Goal: Check status: Check status

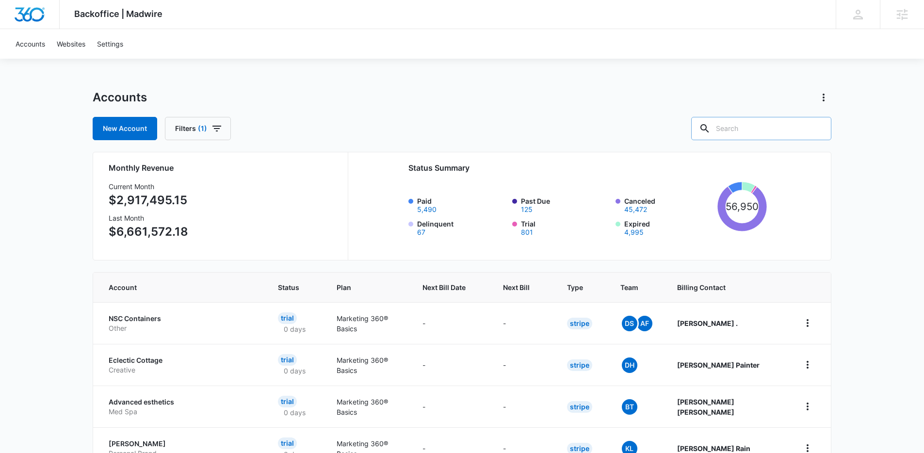
click at [742, 129] on input "text" at bounding box center [761, 128] width 140 height 23
paste input "M28312"
type input "M28312"
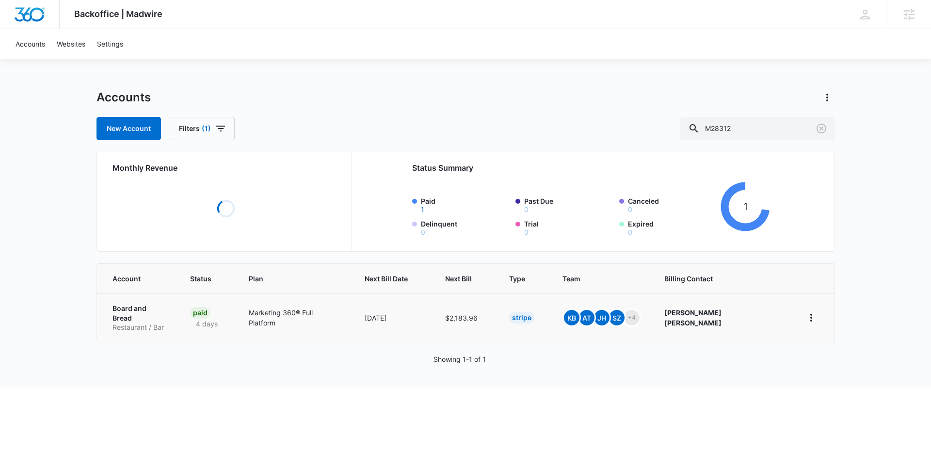
click at [143, 313] on p "Board and Bread" at bounding box center [139, 313] width 55 height 19
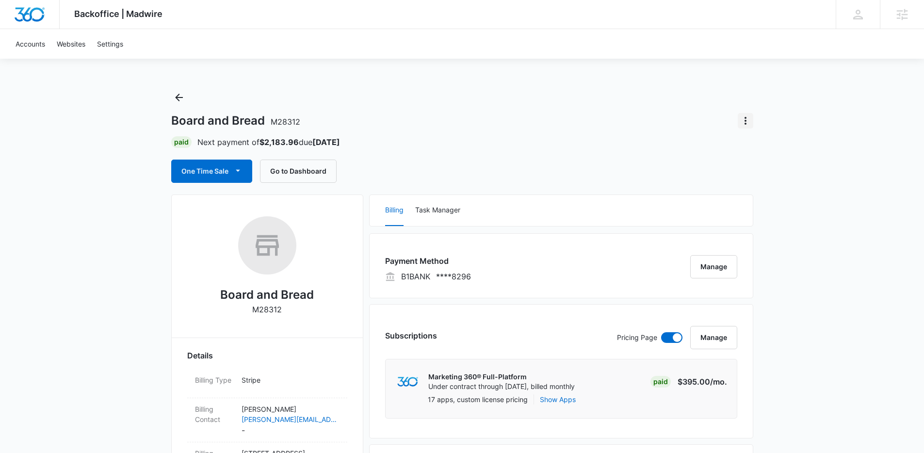
click at [745, 117] on icon "Actions" at bounding box center [745, 121] width 2 height 8
click at [635, 155] on div "Board and Bread M28312 Close Account Paid Next payment of $2,183.96 due [DATE] …" at bounding box center [462, 136] width 582 height 93
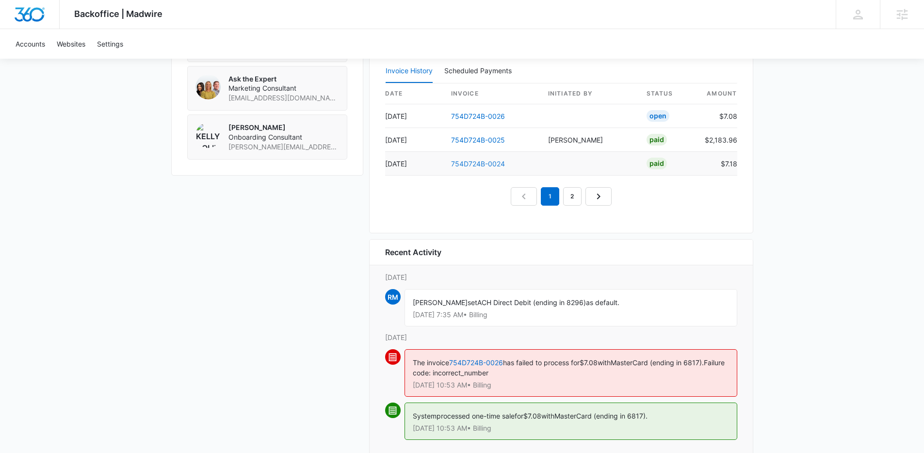
scroll to position [1023, 0]
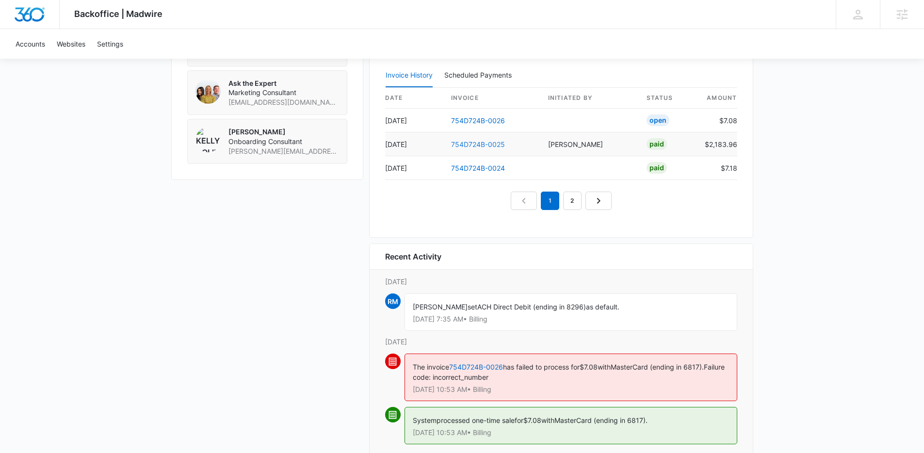
click at [474, 145] on link "754D724B-0025" at bounding box center [478, 144] width 54 height 8
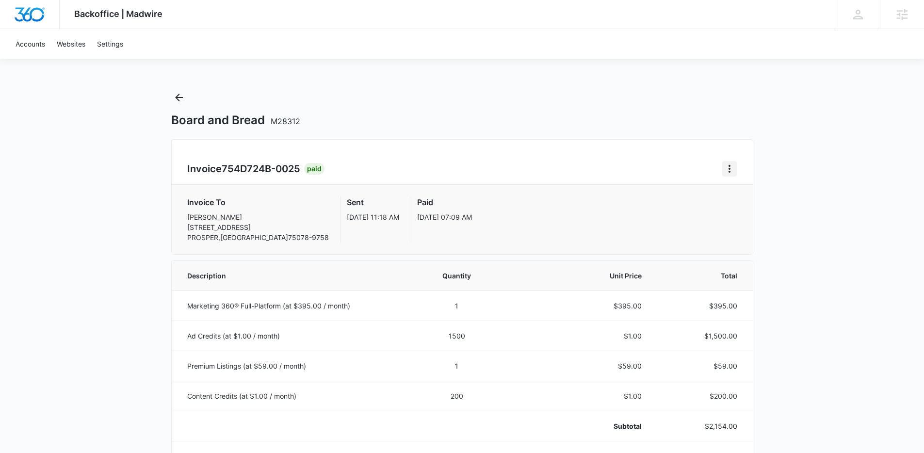
click at [728, 169] on icon "Home" at bounding box center [729, 169] width 12 height 12
click at [684, 103] on div "Board and Bread M28312" at bounding box center [462, 109] width 582 height 38
click at [175, 95] on icon "Back" at bounding box center [179, 98] width 12 height 12
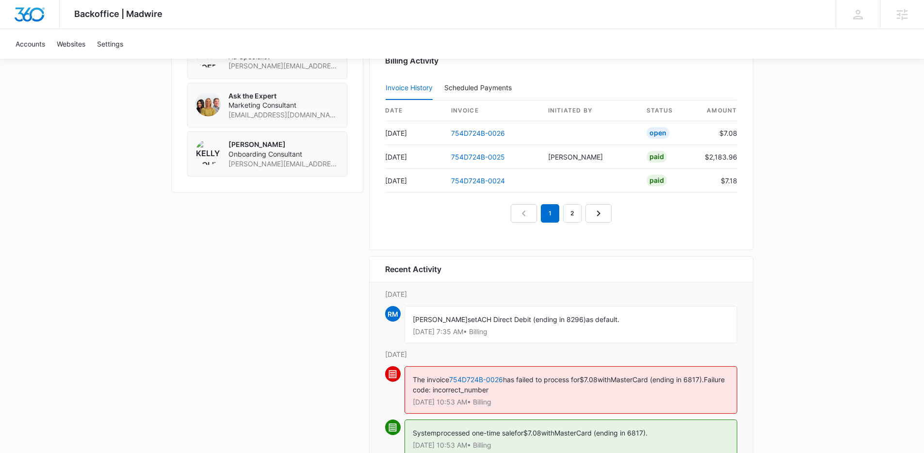
scroll to position [1011, 0]
click at [469, 156] on link "754D724B-0025" at bounding box center [478, 156] width 54 height 8
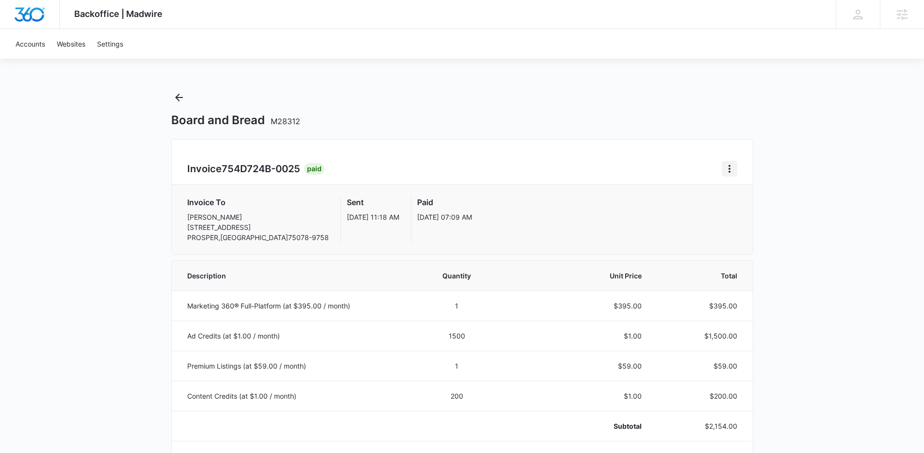
click at [727, 167] on icon "Home" at bounding box center [729, 169] width 12 height 12
click at [622, 118] on div "Board and Bread M28312" at bounding box center [462, 120] width 582 height 15
click at [180, 99] on icon "Back" at bounding box center [179, 98] width 12 height 12
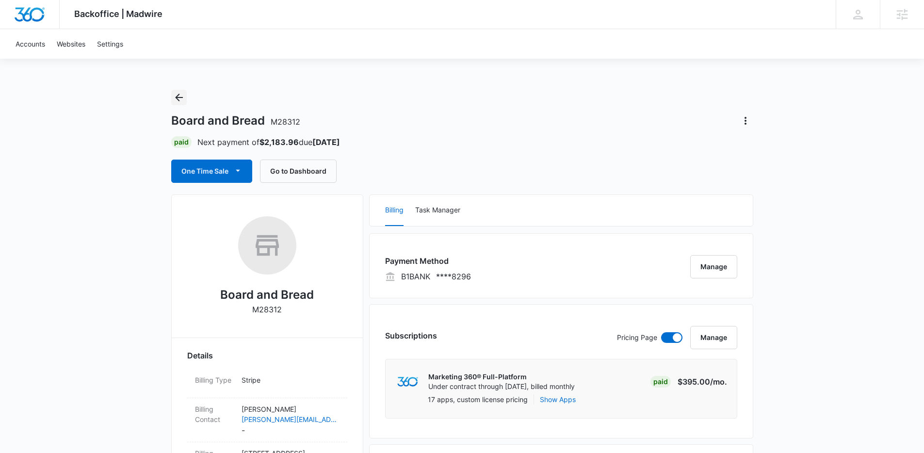
click at [172, 94] on button "Back" at bounding box center [179, 98] width 16 height 16
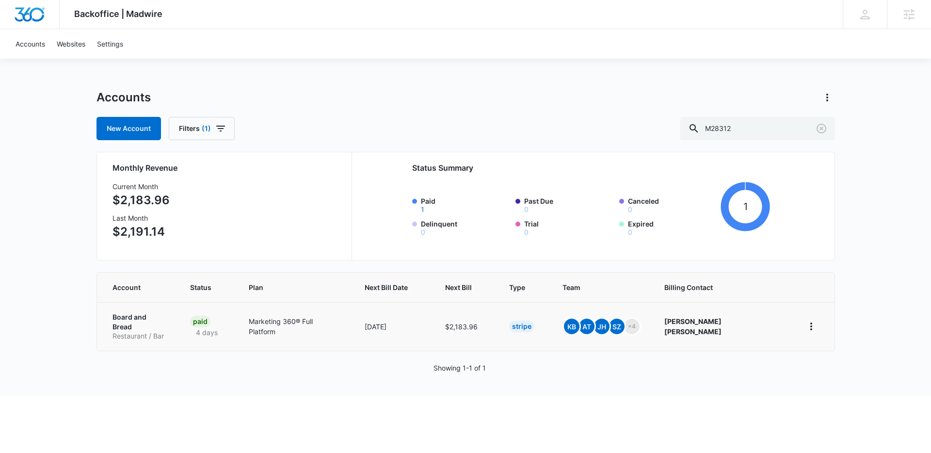
click at [152, 316] on p "Board and Bread" at bounding box center [139, 321] width 55 height 19
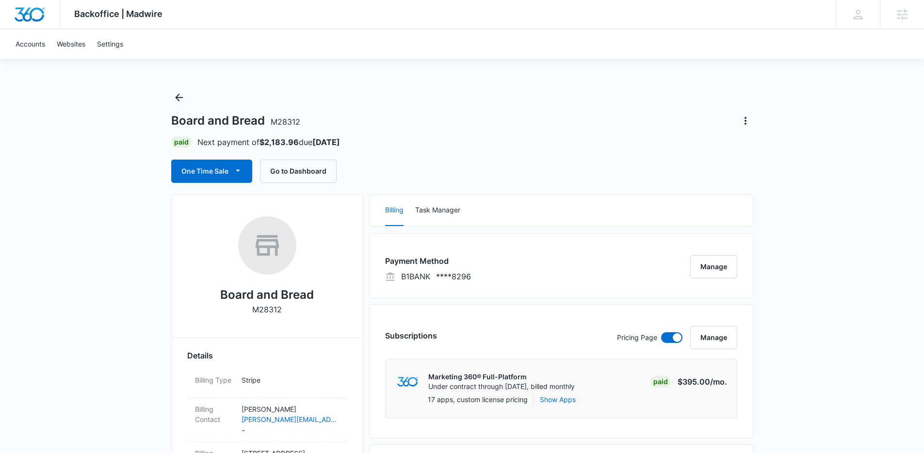
click at [613, 157] on div "Board and Bread M28312 Paid Next payment of $2,183.96 due [DATE] One Time Sale …" at bounding box center [462, 136] width 582 height 93
click at [646, 167] on div "One Time Sale Go to Dashboard" at bounding box center [462, 171] width 582 height 23
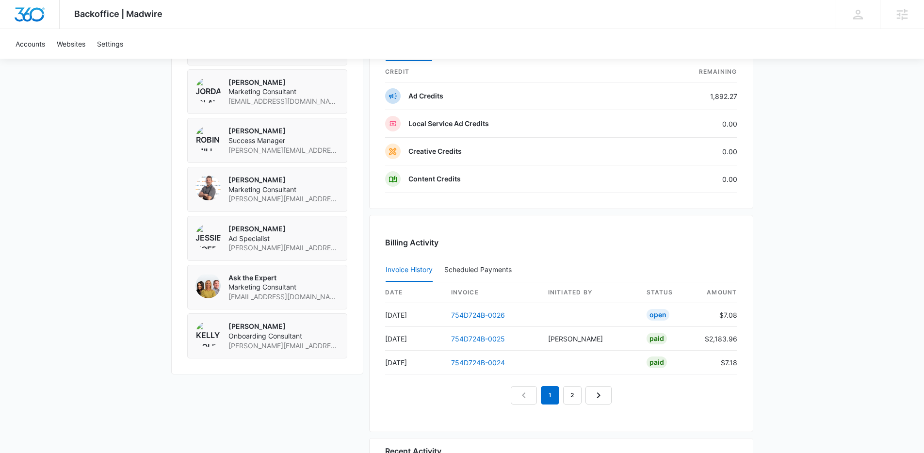
scroll to position [844, 0]
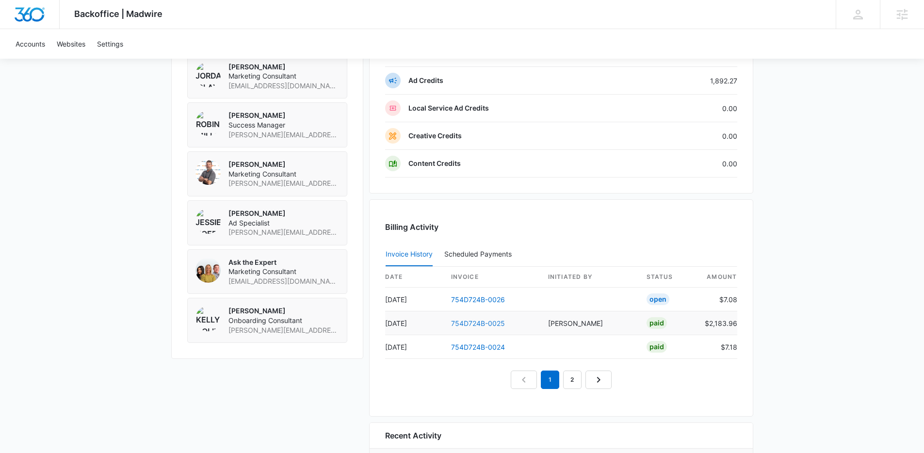
click at [467, 322] on link "754D724B-0025" at bounding box center [478, 323] width 54 height 8
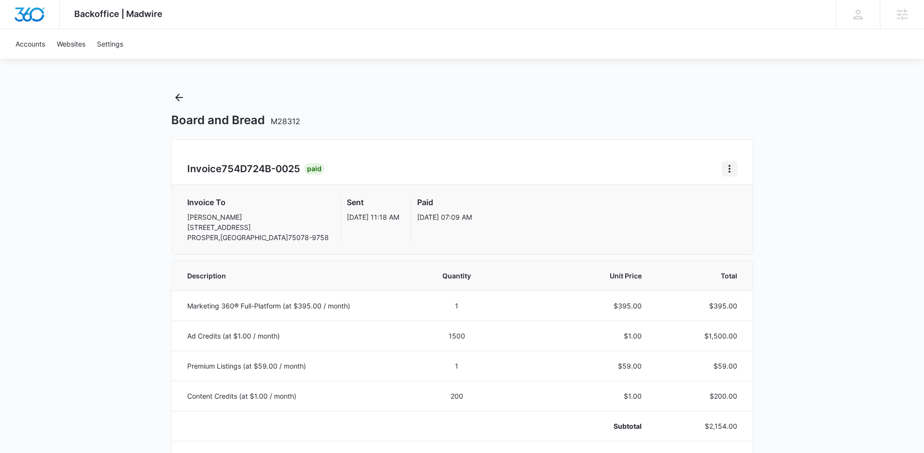
click at [730, 167] on icon "Home" at bounding box center [729, 169] width 12 height 12
